Goal: Information Seeking & Learning: Learn about a topic

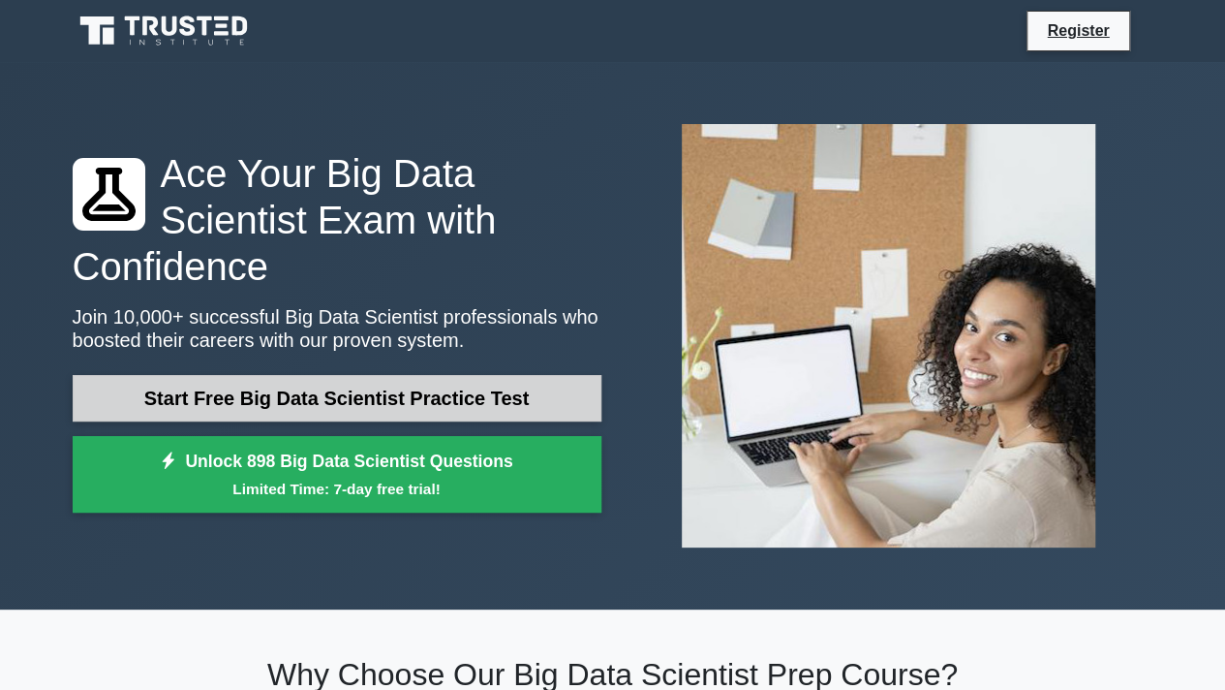
click at [310, 375] on link "Start Free Big Data Scientist Practice Test" at bounding box center [337, 398] width 529 height 46
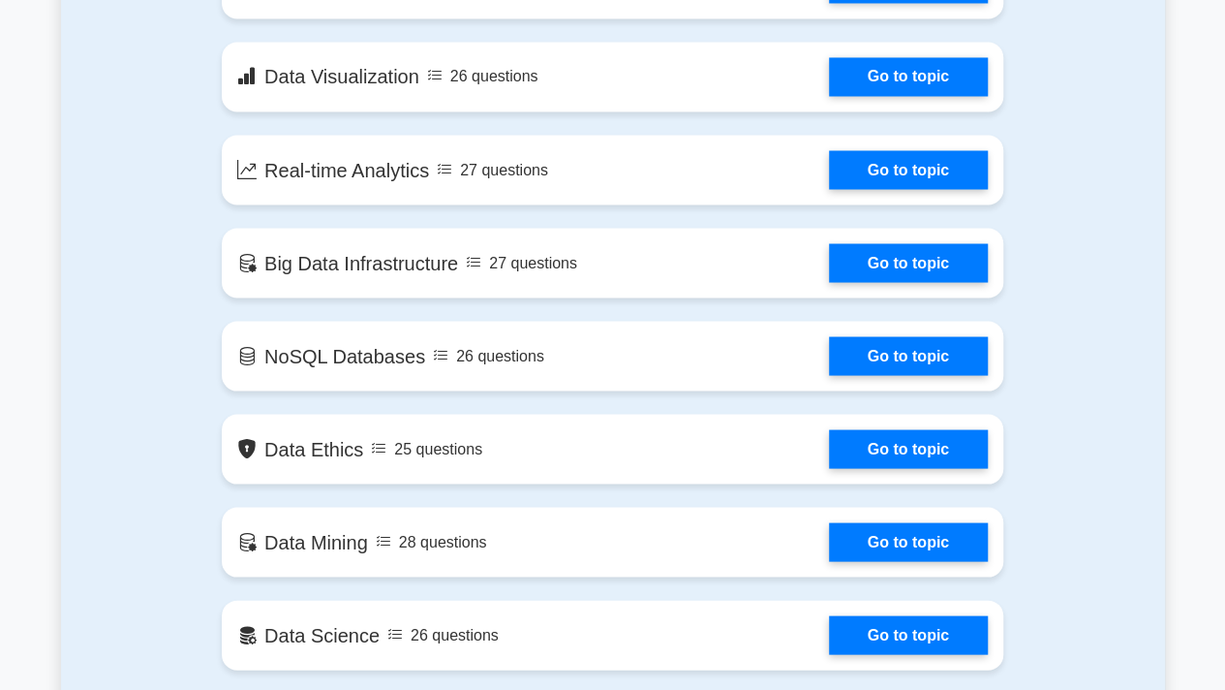
scroll to position [1678, 0]
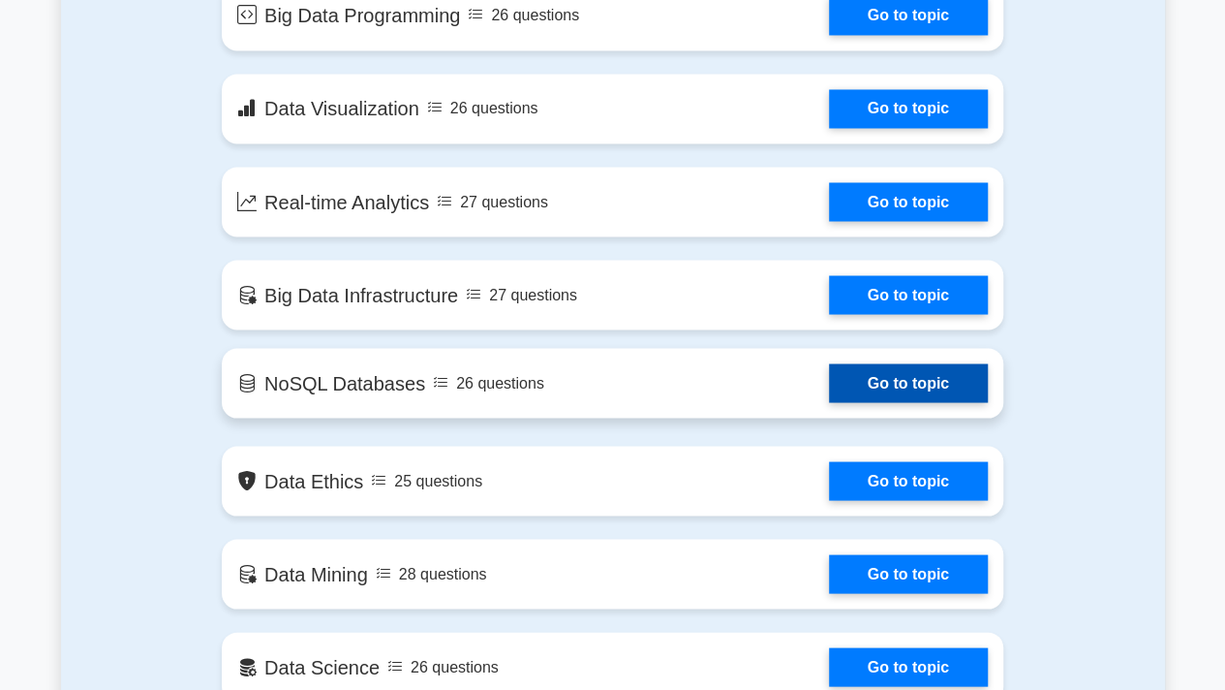
click at [895, 363] on link "Go to topic" at bounding box center [908, 382] width 159 height 39
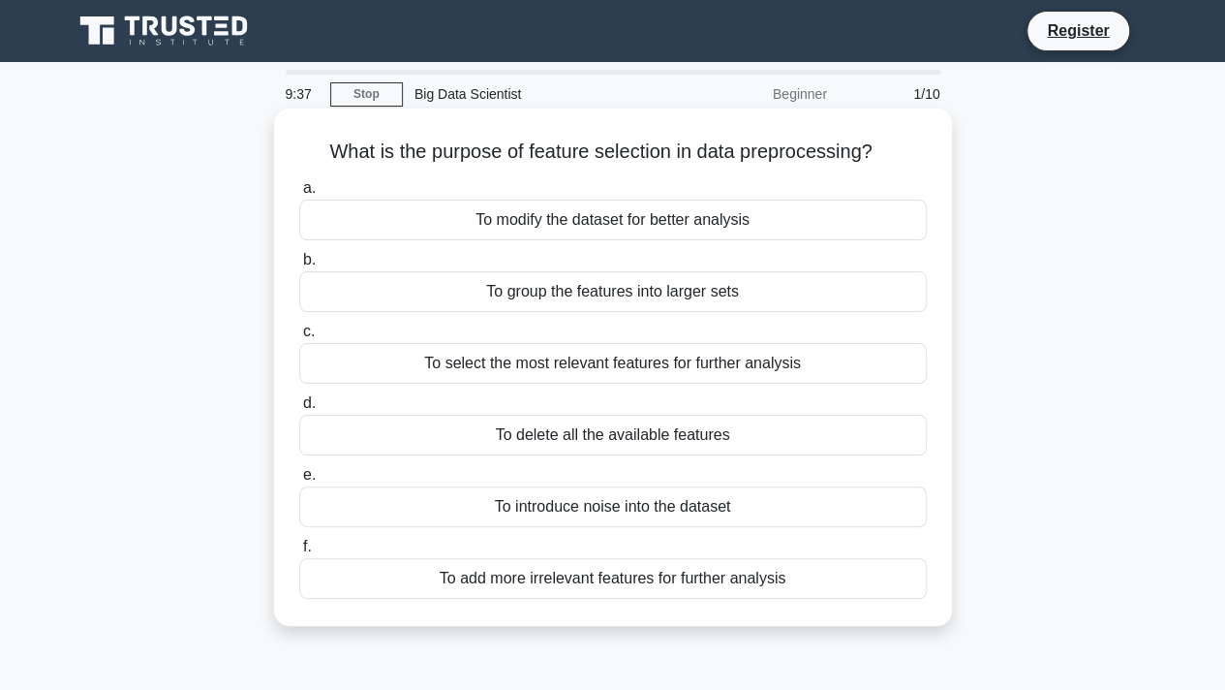
click at [612, 221] on div "To modify the dataset for better analysis" at bounding box center [613, 219] width 628 height 41
click at [299, 195] on input "a. To modify the dataset for better analysis" at bounding box center [299, 188] width 0 height 13
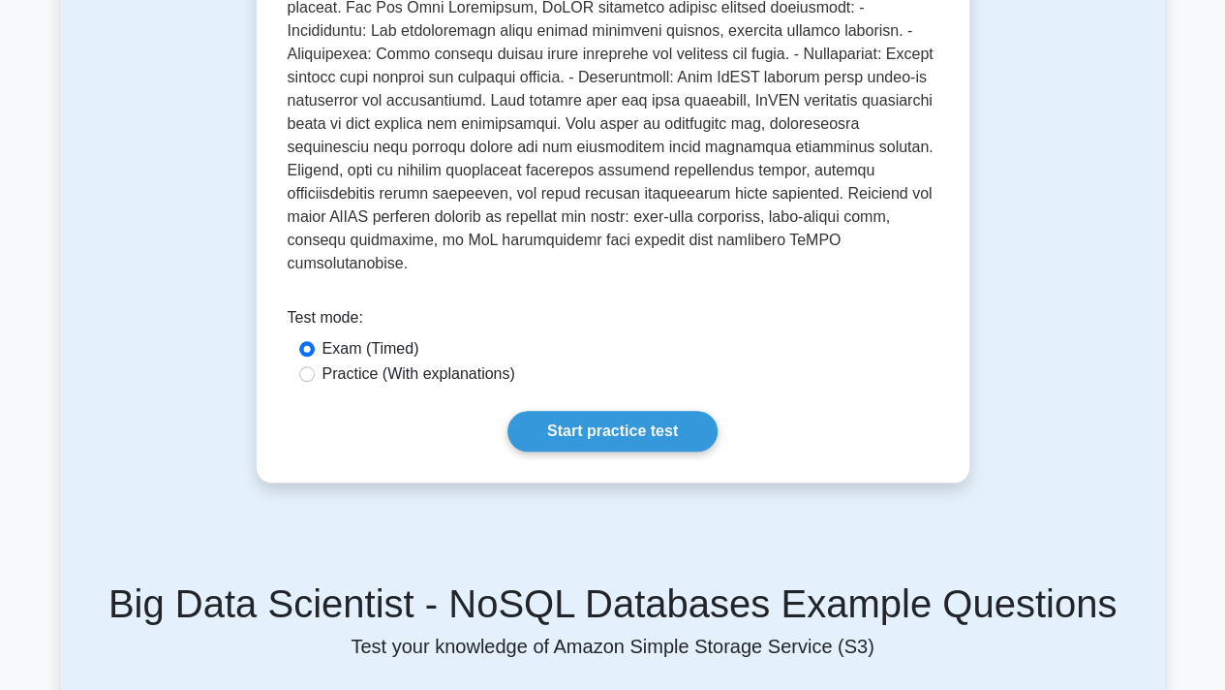
scroll to position [775, 0]
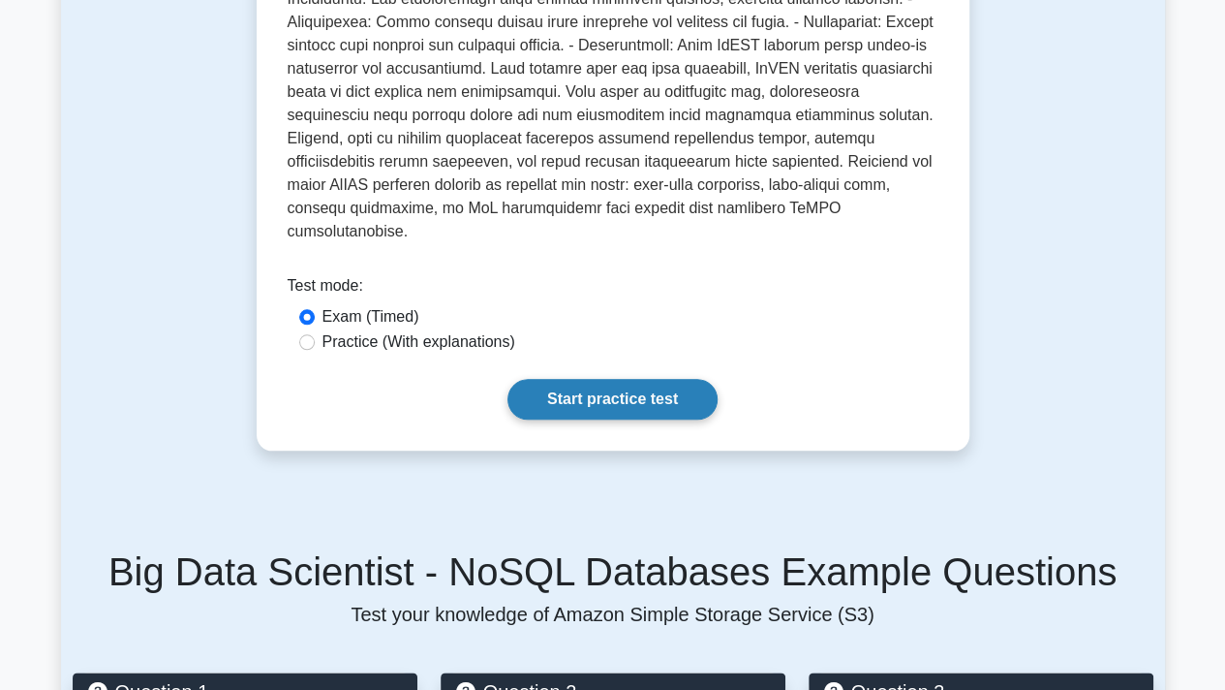
click at [592, 379] on link "Start practice test" at bounding box center [612, 399] width 210 height 41
